Goal: Task Accomplishment & Management: Use online tool/utility

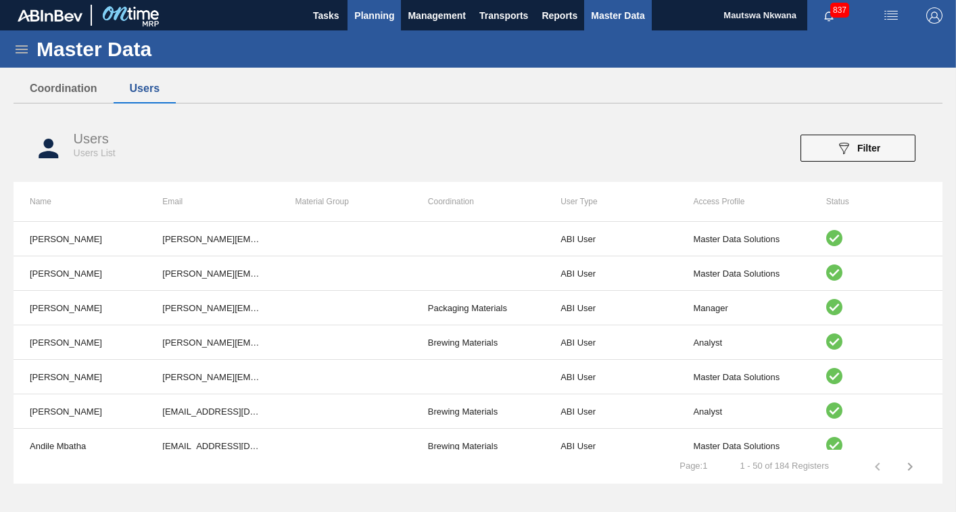
click at [375, 15] on span "Planning" at bounding box center [374, 15] width 40 height 16
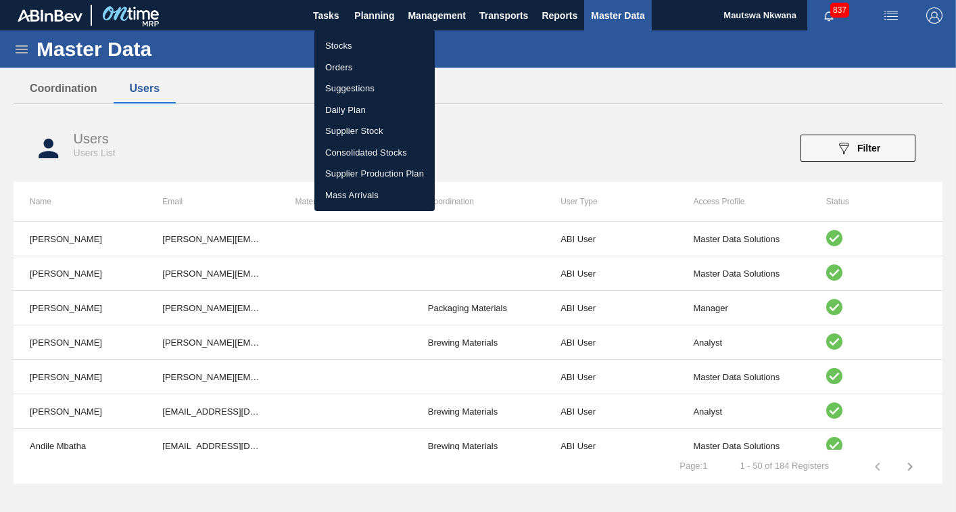
click at [347, 89] on li "Suggestions" at bounding box center [374, 89] width 120 height 22
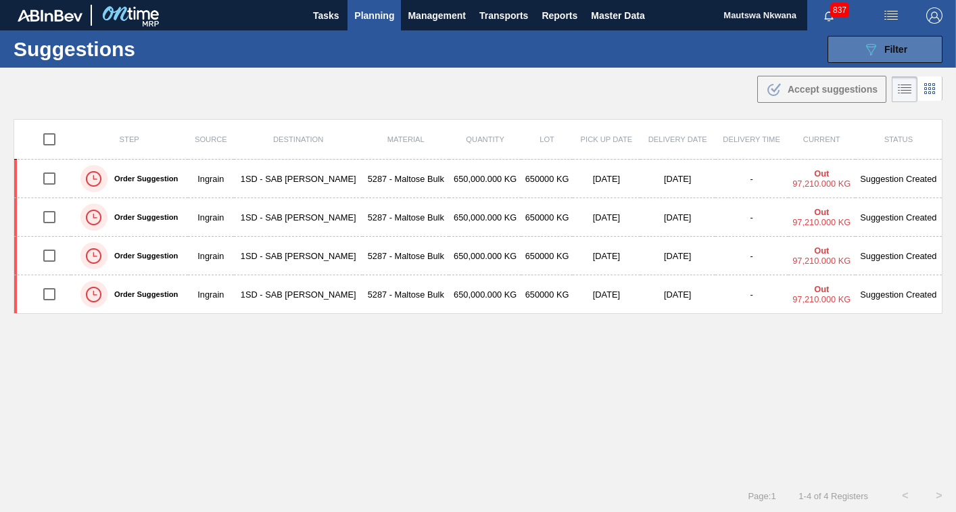
click at [901, 57] on div "089F7B8B-B2A5-4AFE-B5C0-19BA573D28AC Filter" at bounding box center [885, 49] width 45 height 16
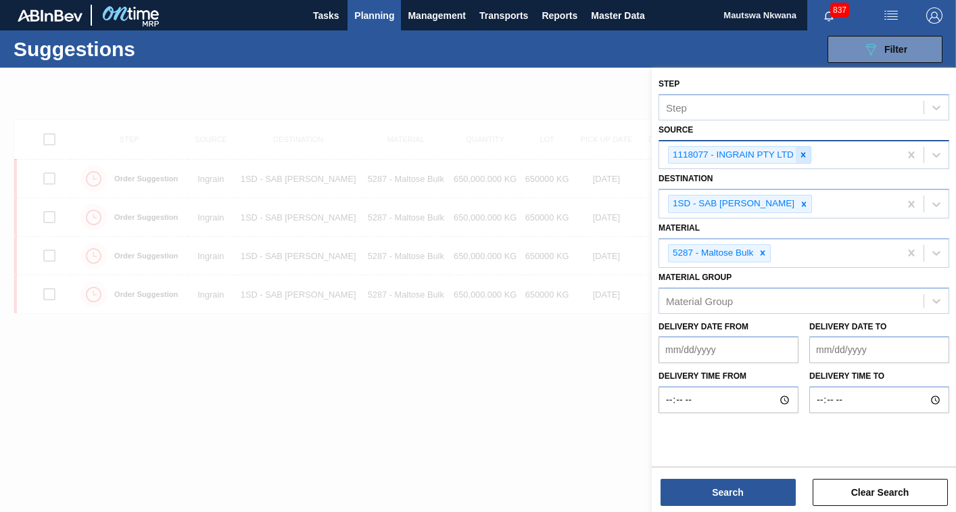
click at [799, 156] on icon at bounding box center [802, 154] width 9 height 9
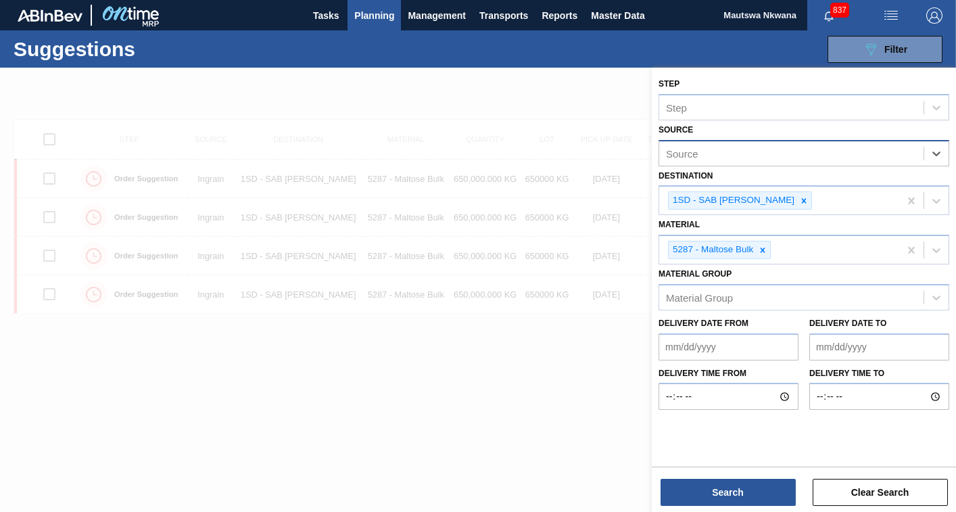
click at [764, 156] on div "Source" at bounding box center [791, 153] width 264 height 20
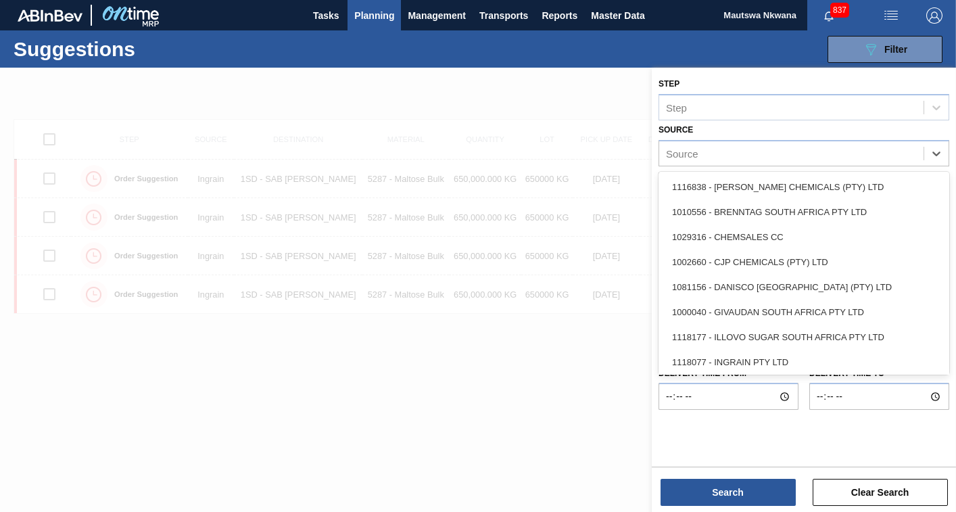
click at [736, 291] on div "1081156 - DANISCO [GEOGRAPHIC_DATA] (PTY) LTD" at bounding box center [804, 286] width 291 height 25
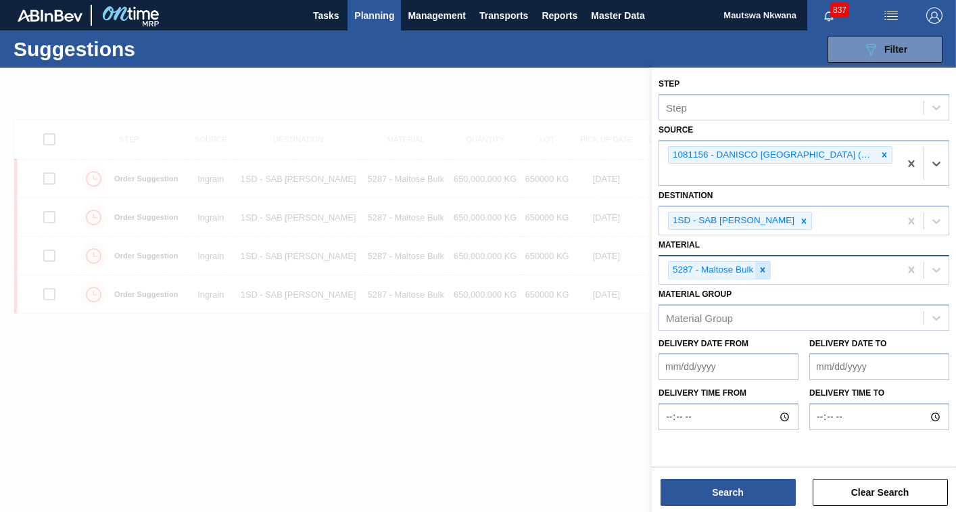
click at [760, 268] on icon at bounding box center [762, 269] width 9 height 9
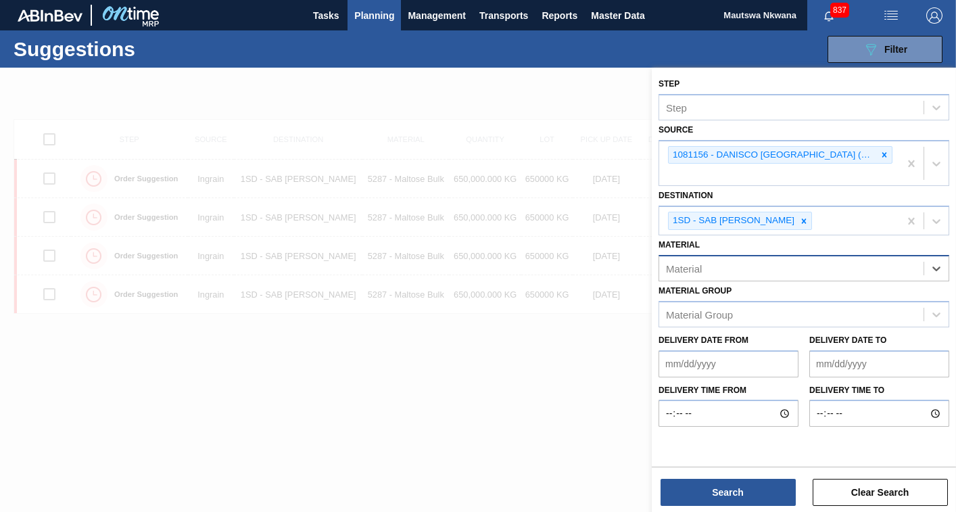
click at [759, 267] on div "Material" at bounding box center [791, 268] width 264 height 20
type input "252058"
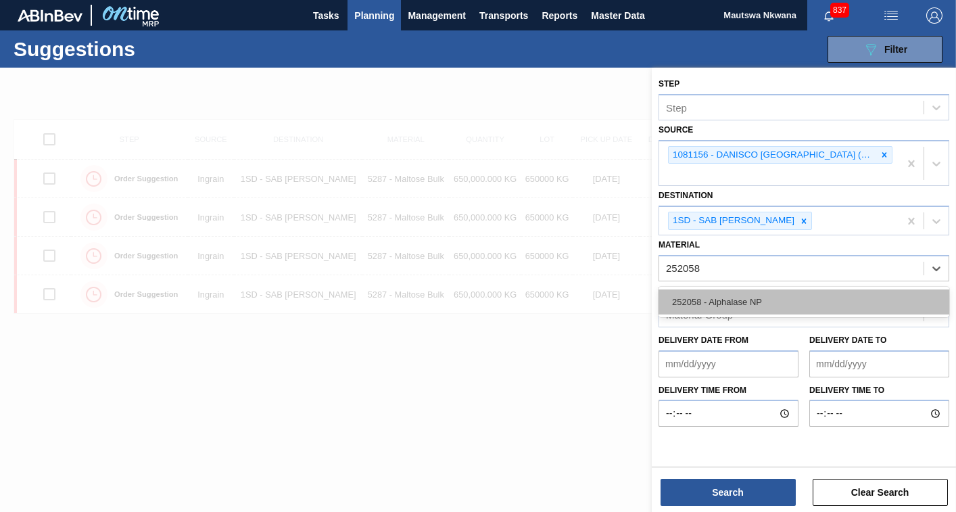
click at [740, 302] on div "252058 - Alphalase NP" at bounding box center [804, 301] width 291 height 25
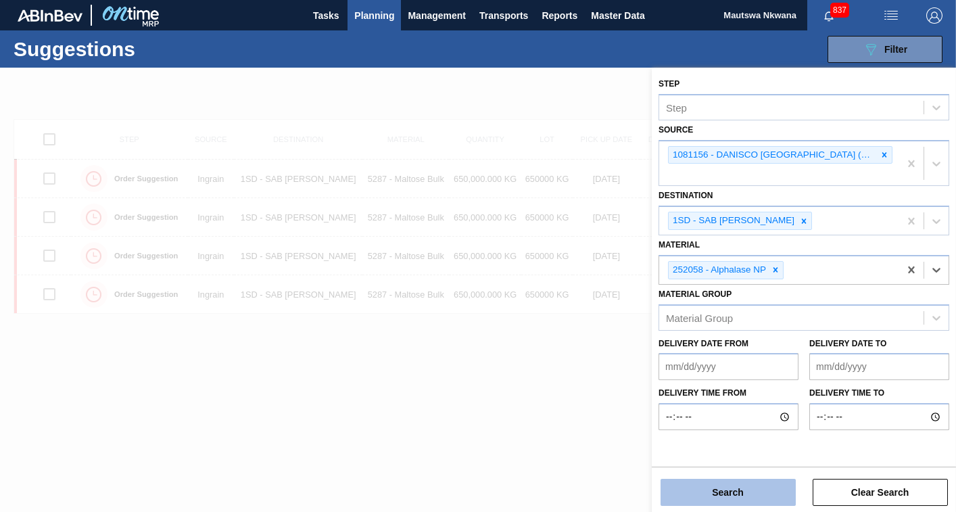
click at [717, 491] on button "Search" at bounding box center [728, 492] width 135 height 27
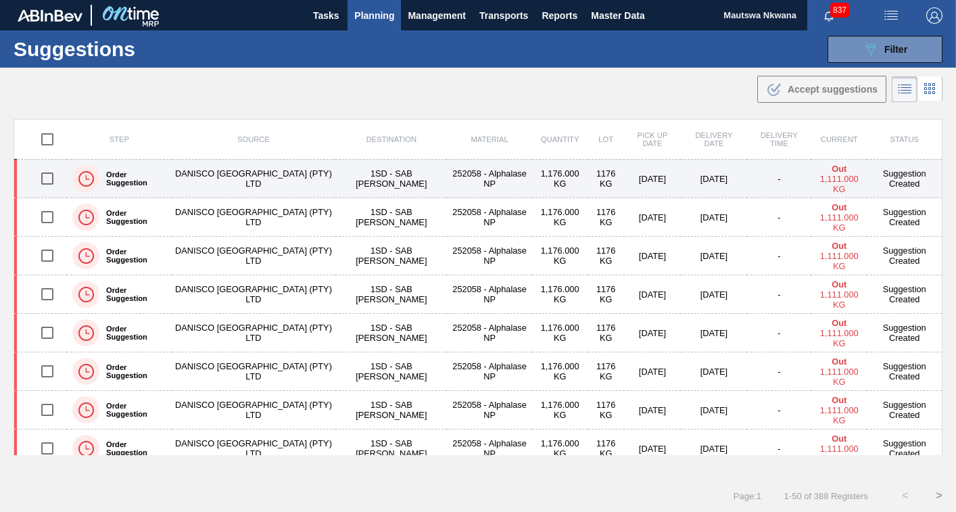
drag, startPoint x: 45, startPoint y: 181, endPoint x: 57, endPoint y: 181, distance: 12.2
click at [45, 181] on input "checkbox" at bounding box center [47, 178] width 28 height 28
checkbox input "true"
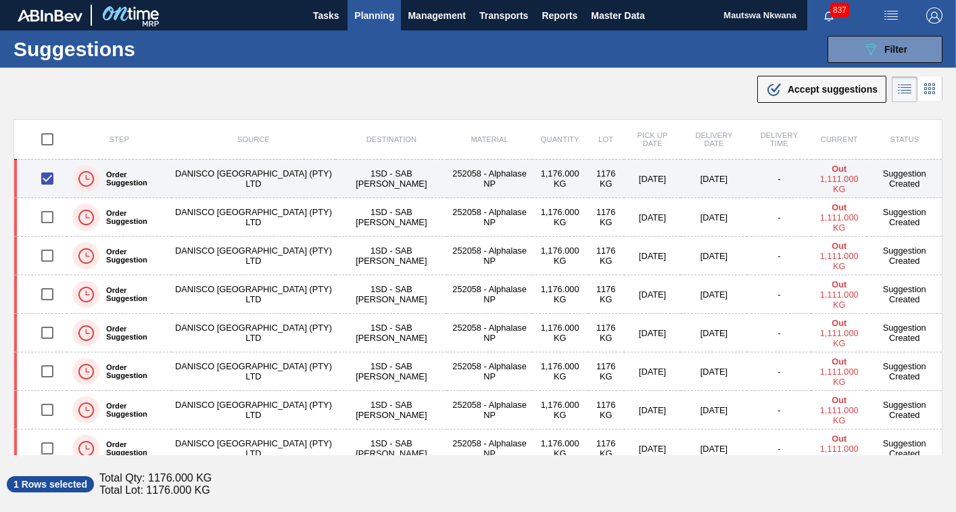
click at [262, 170] on td "DANISCO [GEOGRAPHIC_DATA] (PTY) LTD" at bounding box center [254, 179] width 164 height 39
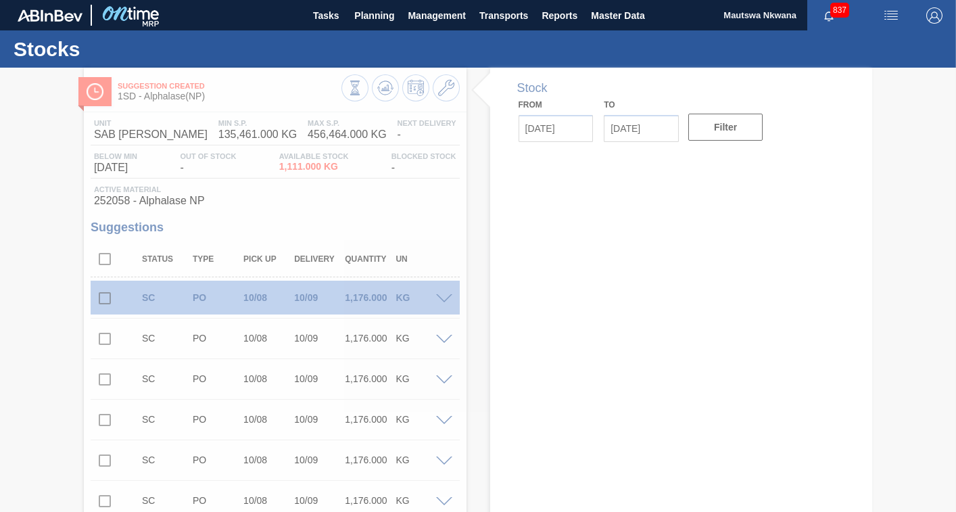
type input "[DATE]"
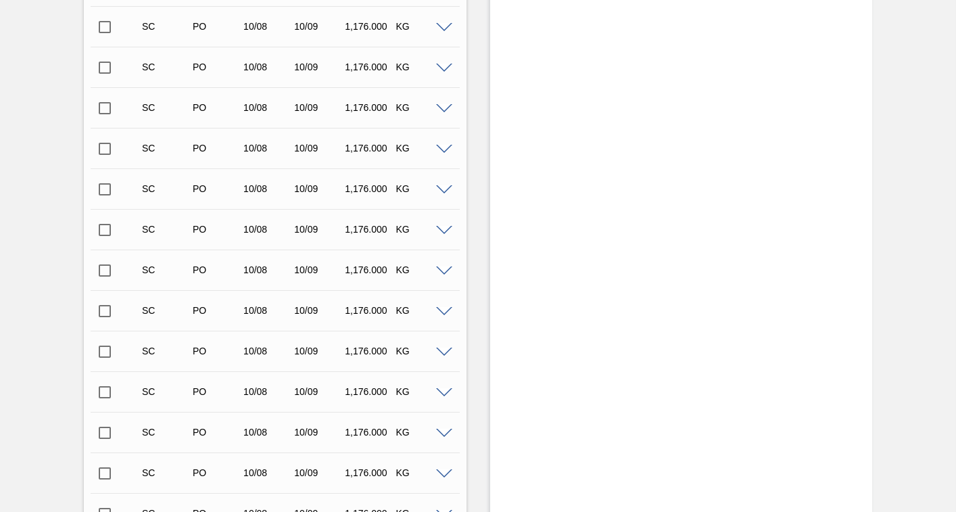
scroll to position [15714, 0]
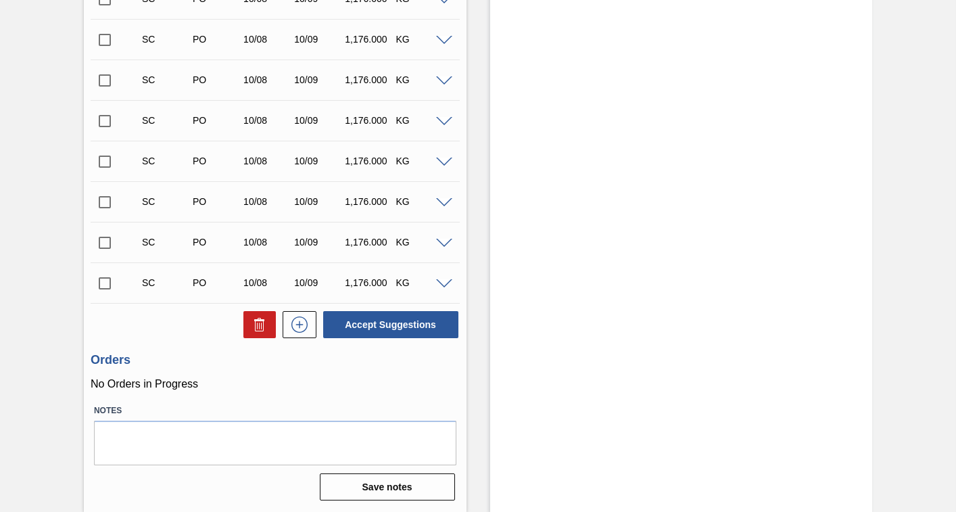
click at [102, 285] on input "checkbox" at bounding box center [105, 283] width 28 height 28
click at [442, 285] on span at bounding box center [444, 284] width 16 height 10
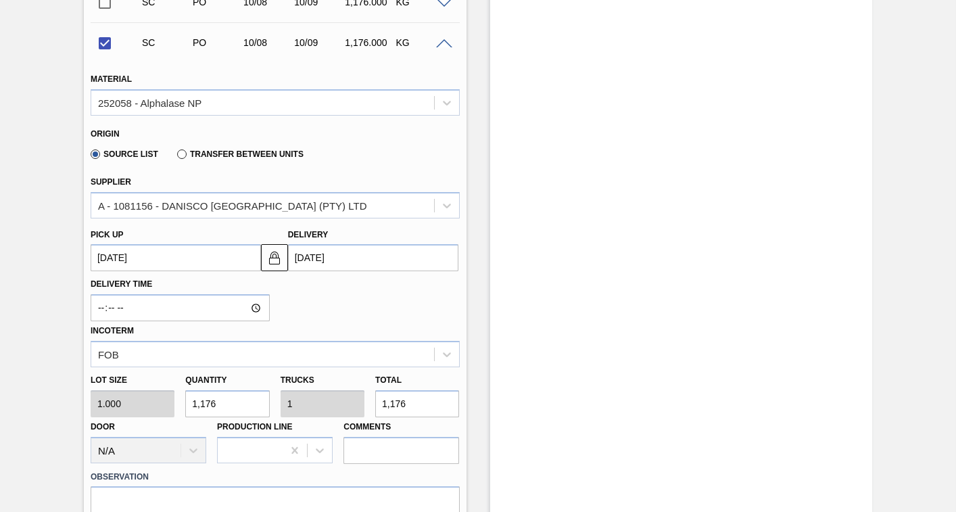
scroll to position [15984, 0]
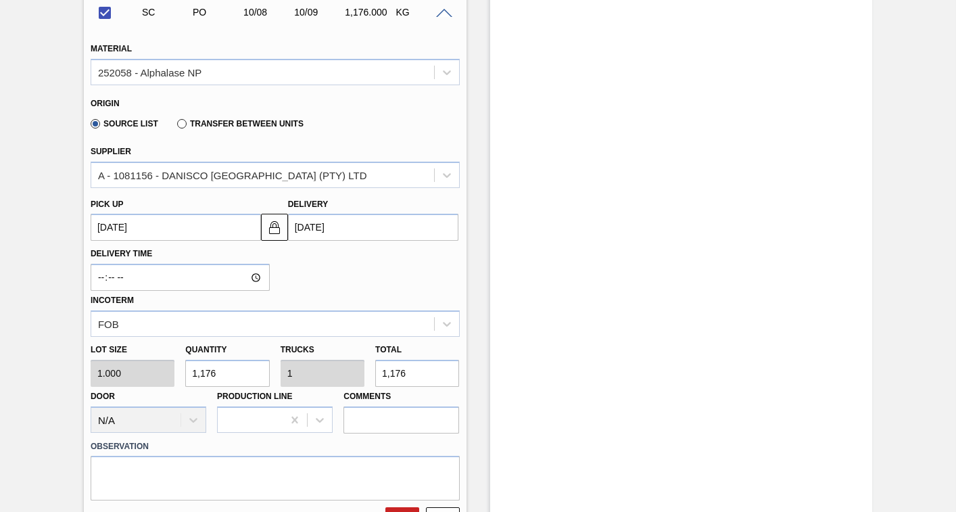
click at [156, 229] on up3261962892 "[DATE]" at bounding box center [176, 227] width 170 height 27
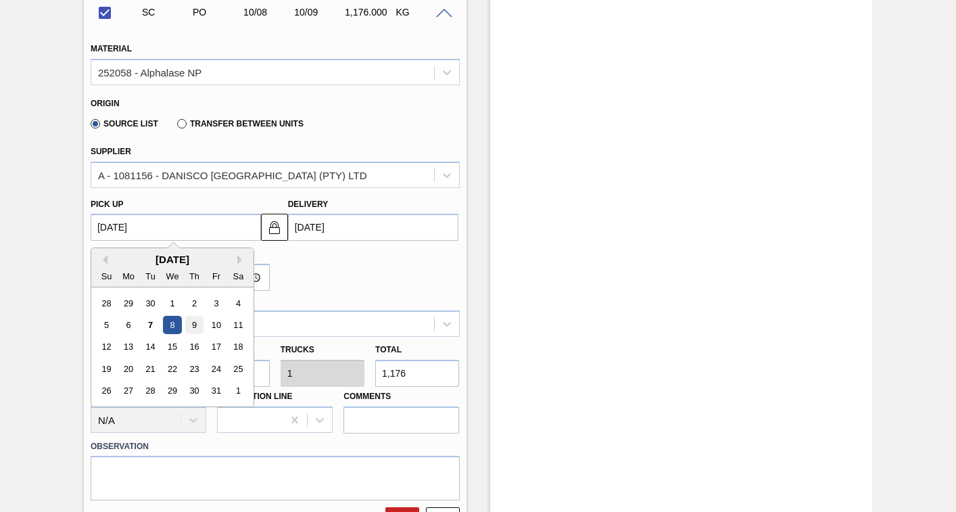
click at [194, 325] on div "9" at bounding box center [194, 325] width 18 height 18
checkbox input "false"
type up3261962892 "[DATE]"
type input "[DATE]"
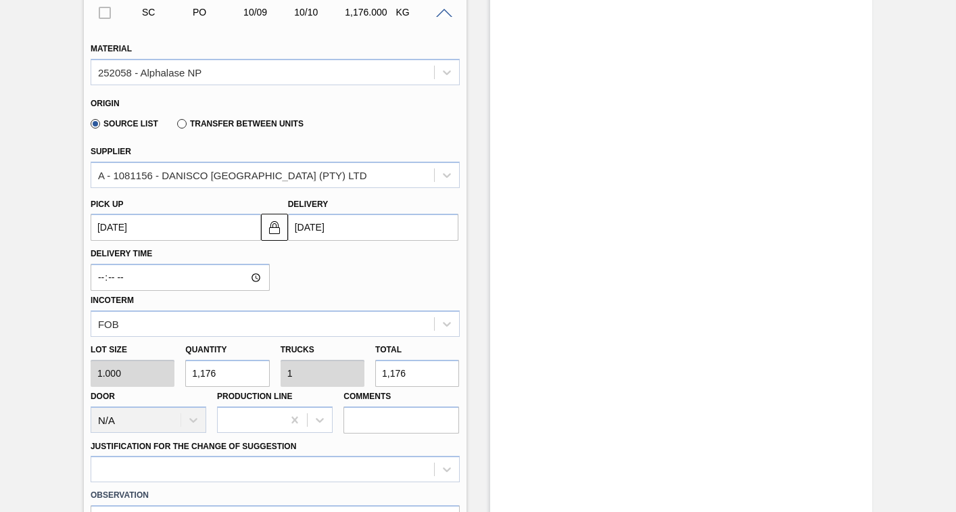
click at [158, 233] on up3261962892 "[DATE]" at bounding box center [176, 227] width 170 height 27
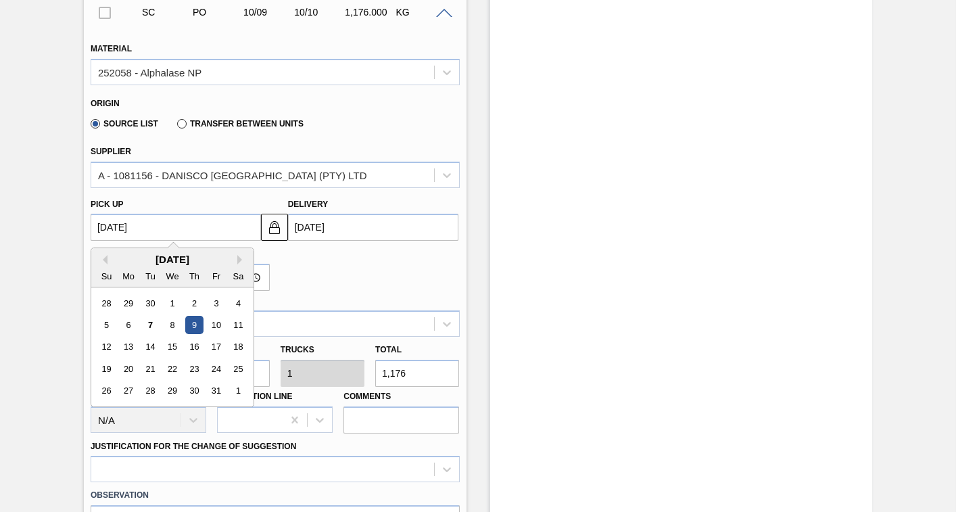
click at [195, 325] on div "9" at bounding box center [194, 325] width 18 height 18
click at [153, 229] on up3261962892 "[DATE]" at bounding box center [176, 227] width 170 height 27
click at [172, 323] on div "8" at bounding box center [172, 325] width 18 height 18
type up3261962892 "[DATE]"
type input "[DATE]"
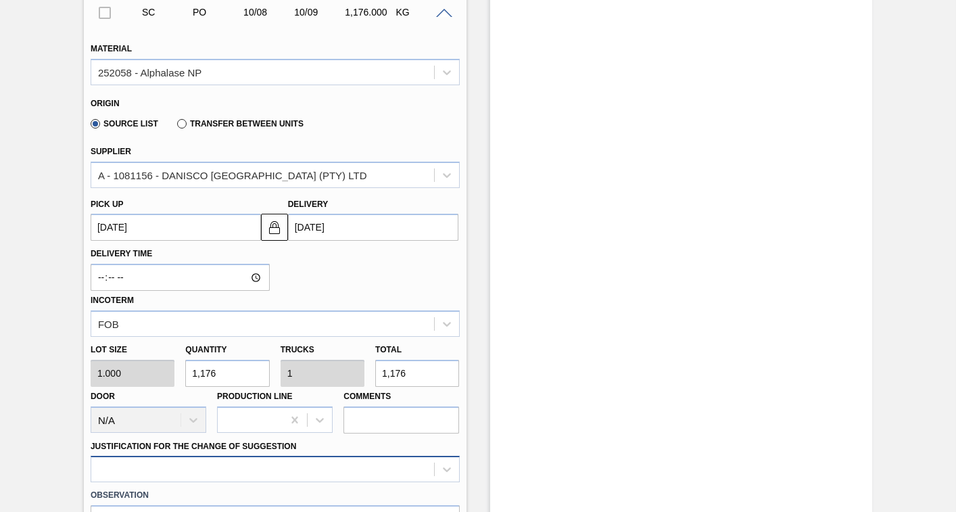
click at [212, 467] on div at bounding box center [275, 469] width 369 height 26
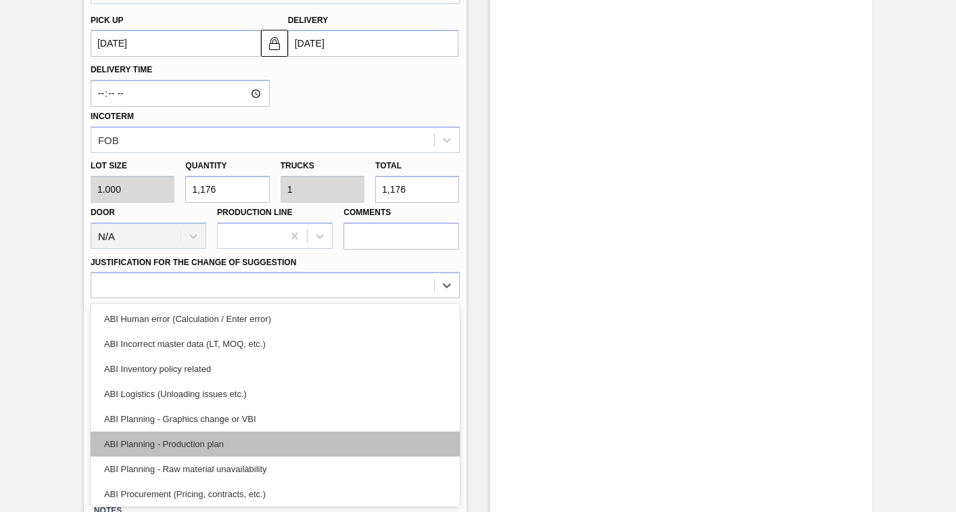
click at [155, 441] on div "ABI Planning - Production plan" at bounding box center [275, 443] width 369 height 25
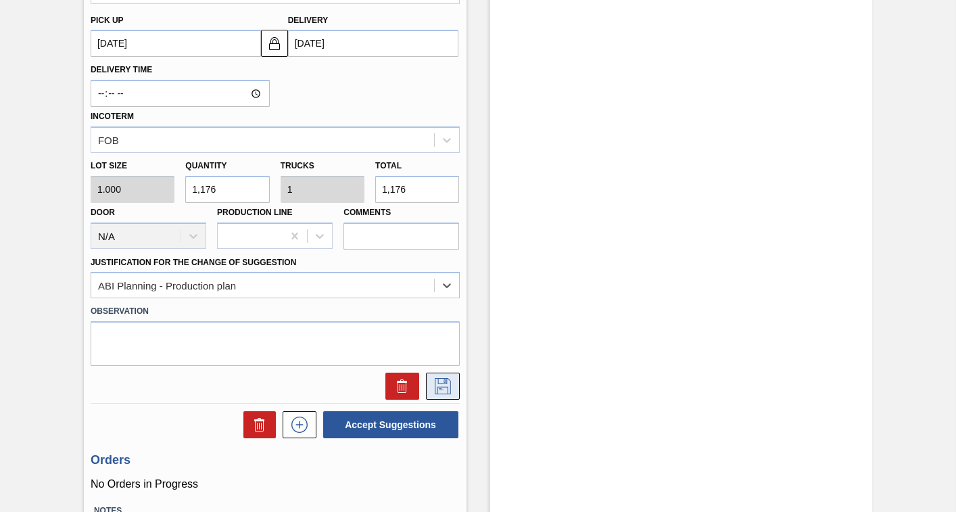
click at [436, 383] on icon at bounding box center [443, 386] width 22 height 16
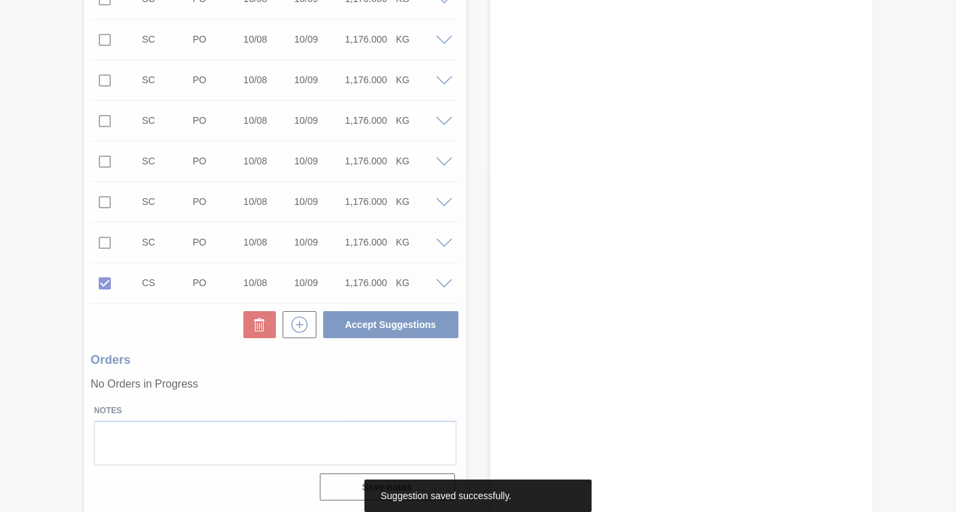
scroll to position [15714, 0]
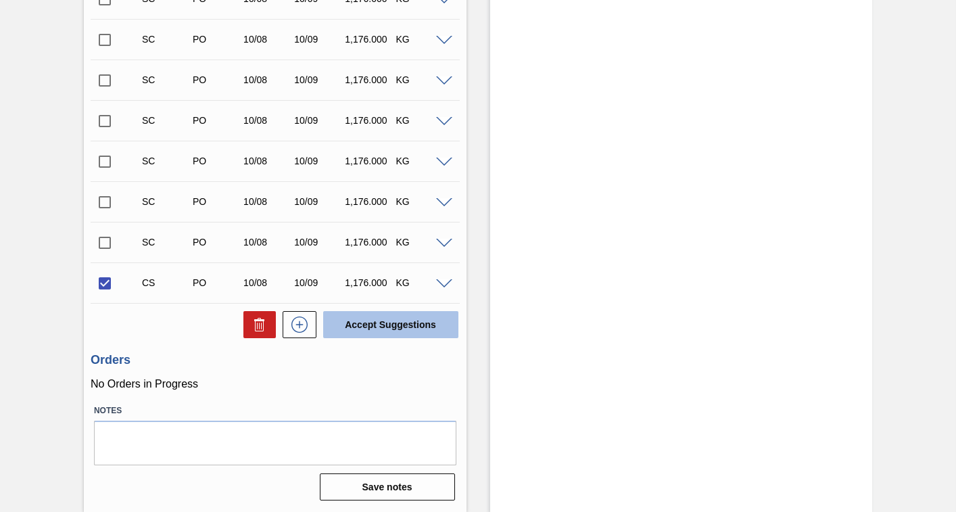
click at [385, 324] on button "Accept Suggestions" at bounding box center [390, 324] width 135 height 27
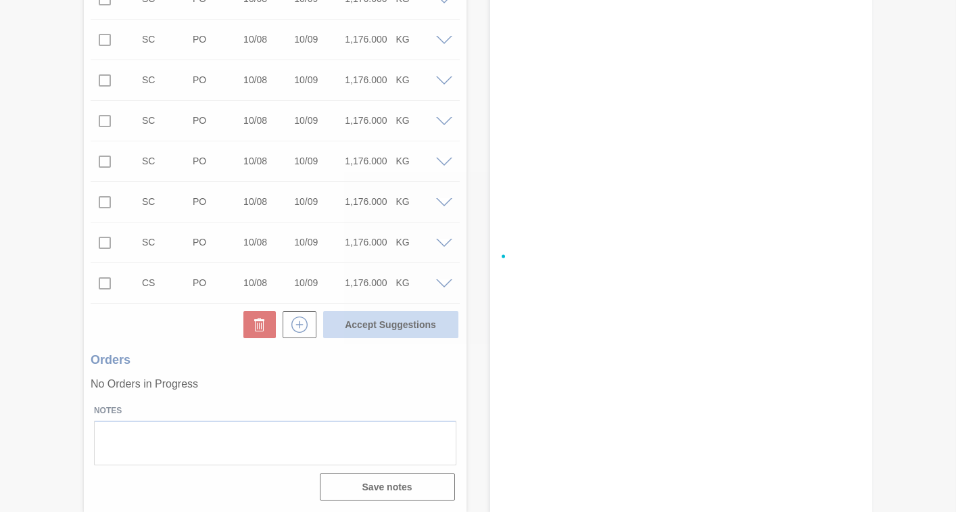
checkbox input "false"
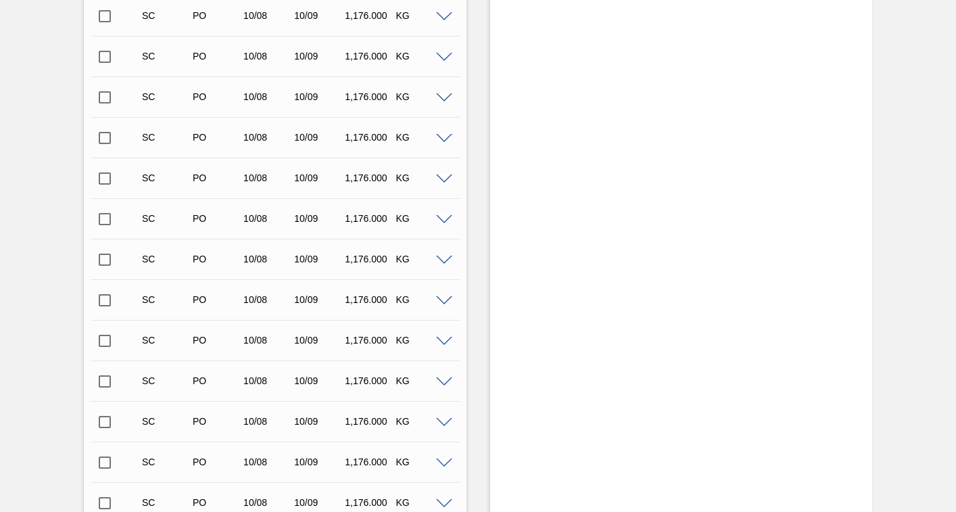
scroll to position [14818, 0]
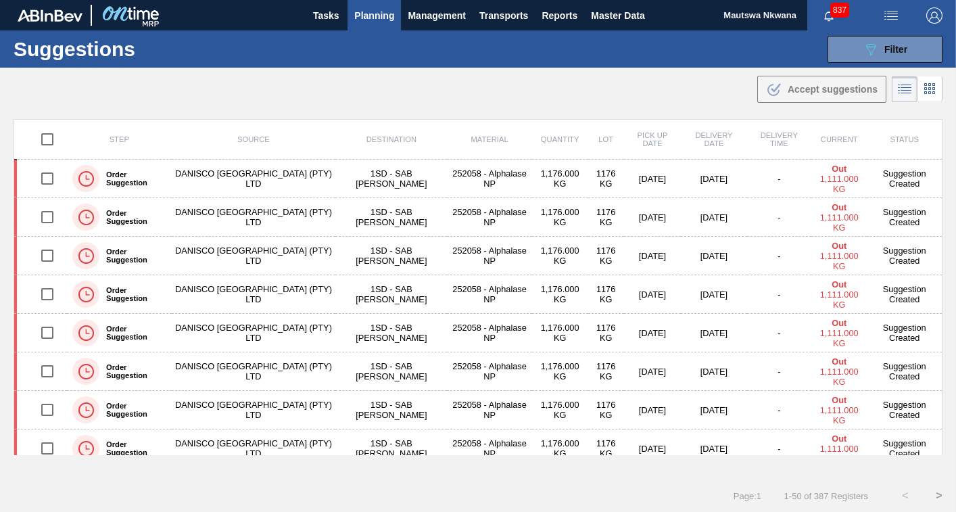
click at [365, 11] on span "Planning" at bounding box center [374, 15] width 40 height 16
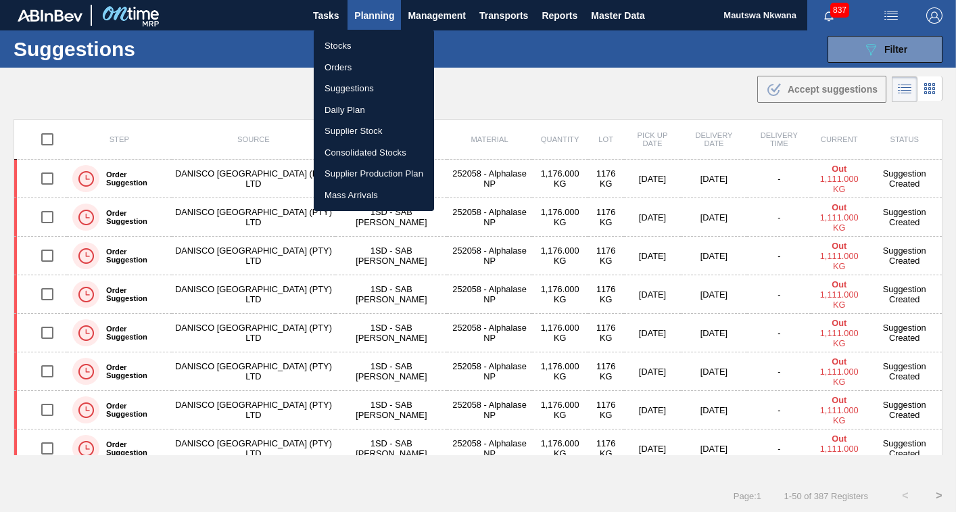
click at [888, 51] on div at bounding box center [478, 256] width 956 height 512
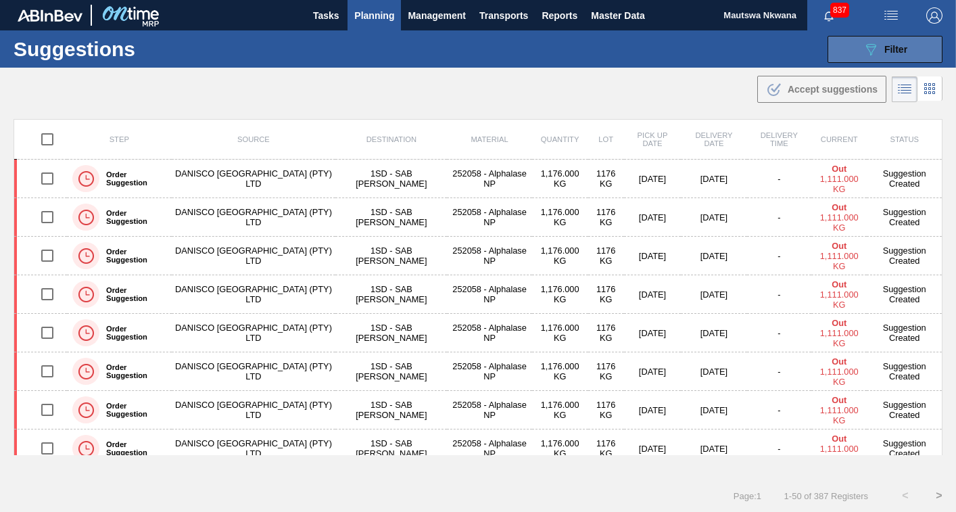
click at [886, 46] on span "Filter" at bounding box center [895, 49] width 23 height 11
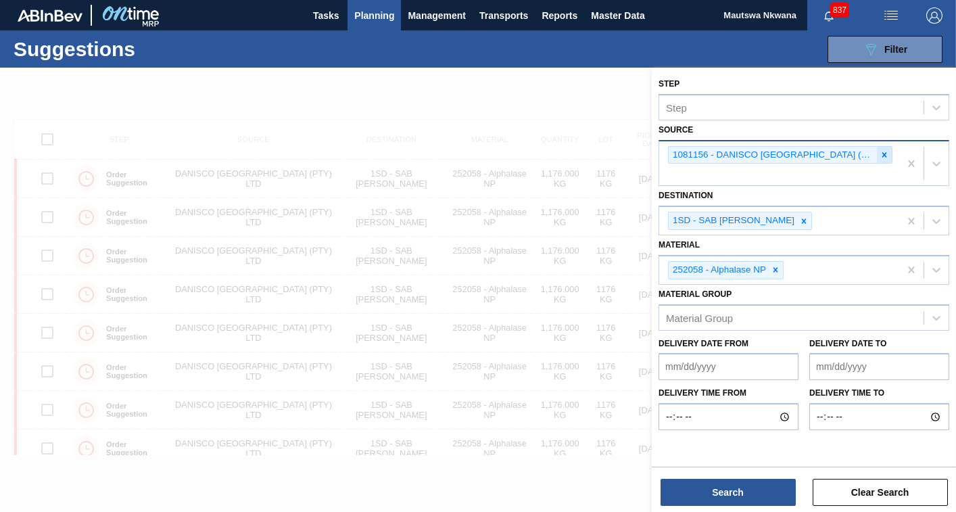
click at [884, 155] on icon at bounding box center [884, 154] width 9 height 9
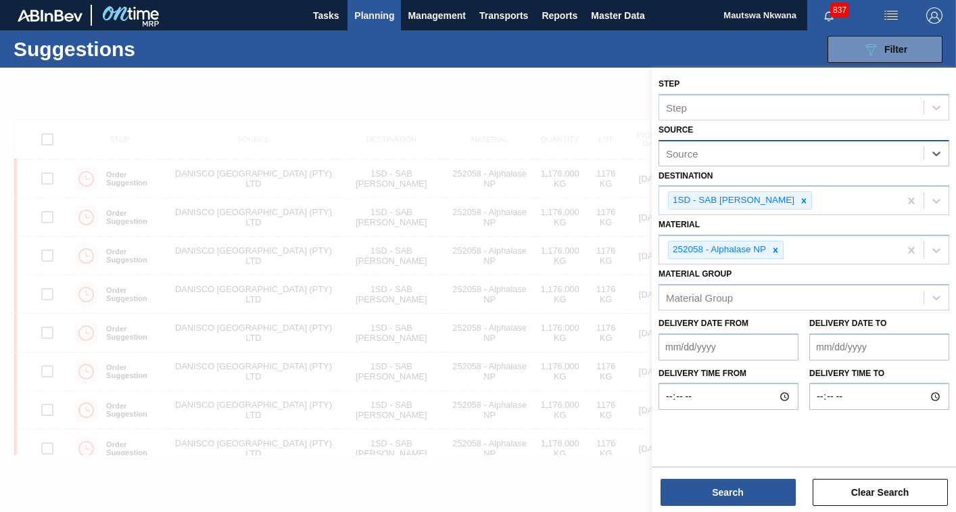
click at [727, 162] on div "Source" at bounding box center [791, 153] width 264 height 20
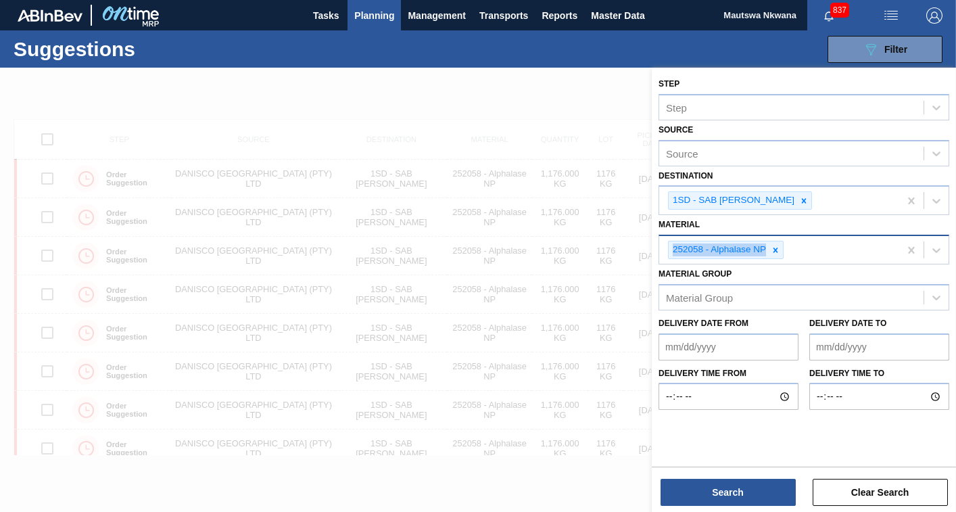
drag, startPoint x: 949, startPoint y: 219, endPoint x: 949, endPoint y: 249, distance: 30.4
click at [949, 249] on div "Step Step Source Source Destination 1SD - SAB Rosslyn Brewery Material 252058 -…" at bounding box center [804, 242] width 304 height 349
drag, startPoint x: 949, startPoint y: 249, endPoint x: 774, endPoint y: 204, distance: 180.4
click at [774, 204] on div "1SD - SAB [PERSON_NAME]" at bounding box center [733, 200] width 128 height 17
click at [771, 253] on icon at bounding box center [775, 249] width 9 height 9
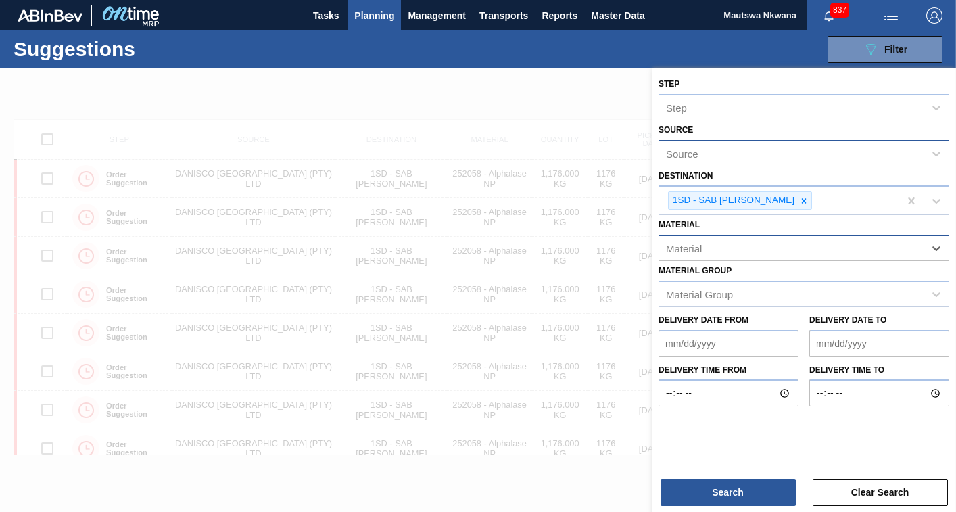
click at [741, 155] on div "Source" at bounding box center [791, 153] width 264 height 20
